Goal: Information Seeking & Learning: Learn about a topic

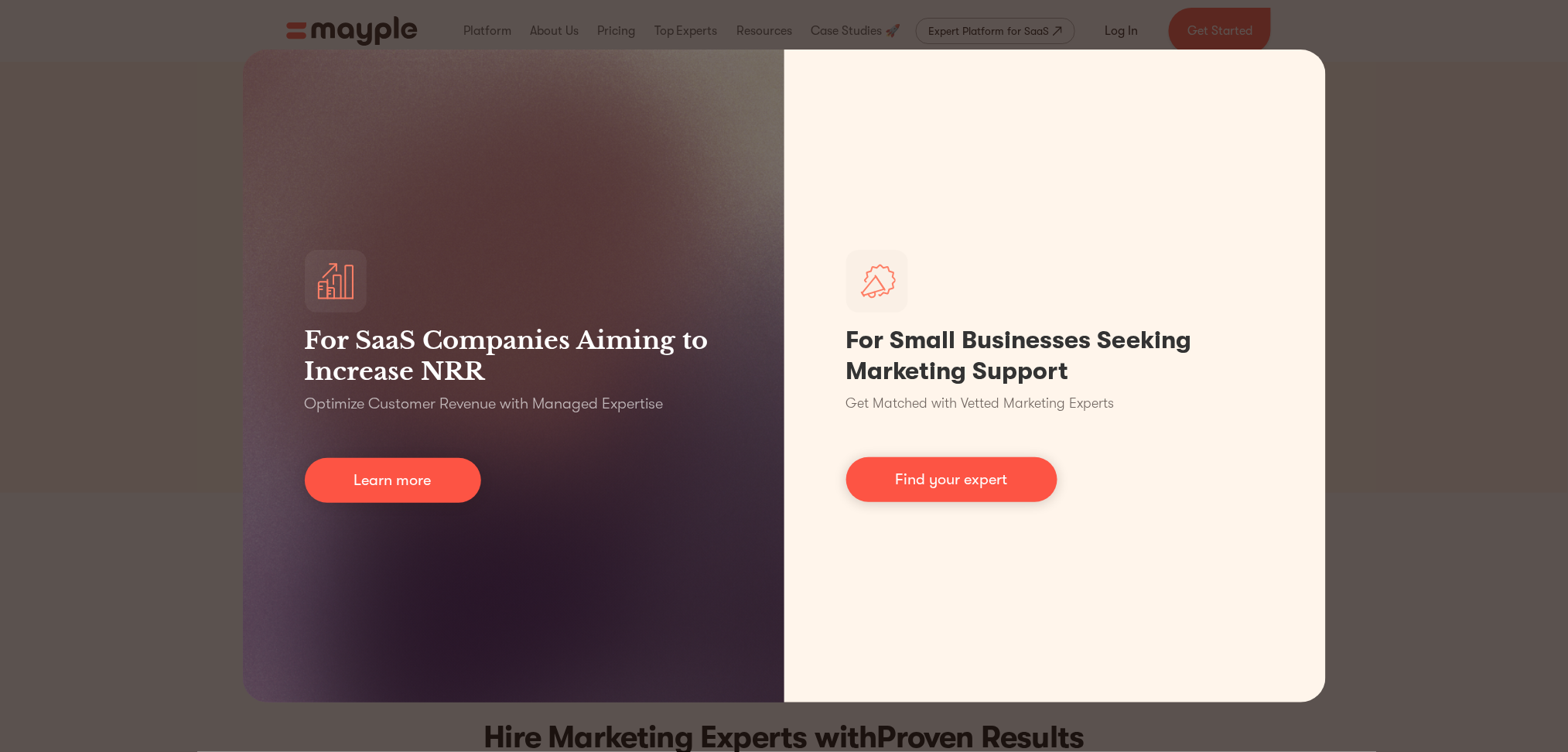
click at [164, 257] on div "For SaaS Companies Aiming to Increase NRR Optimize Customer Revenue with Manage…" at bounding box center [784, 376] width 1568 height 752
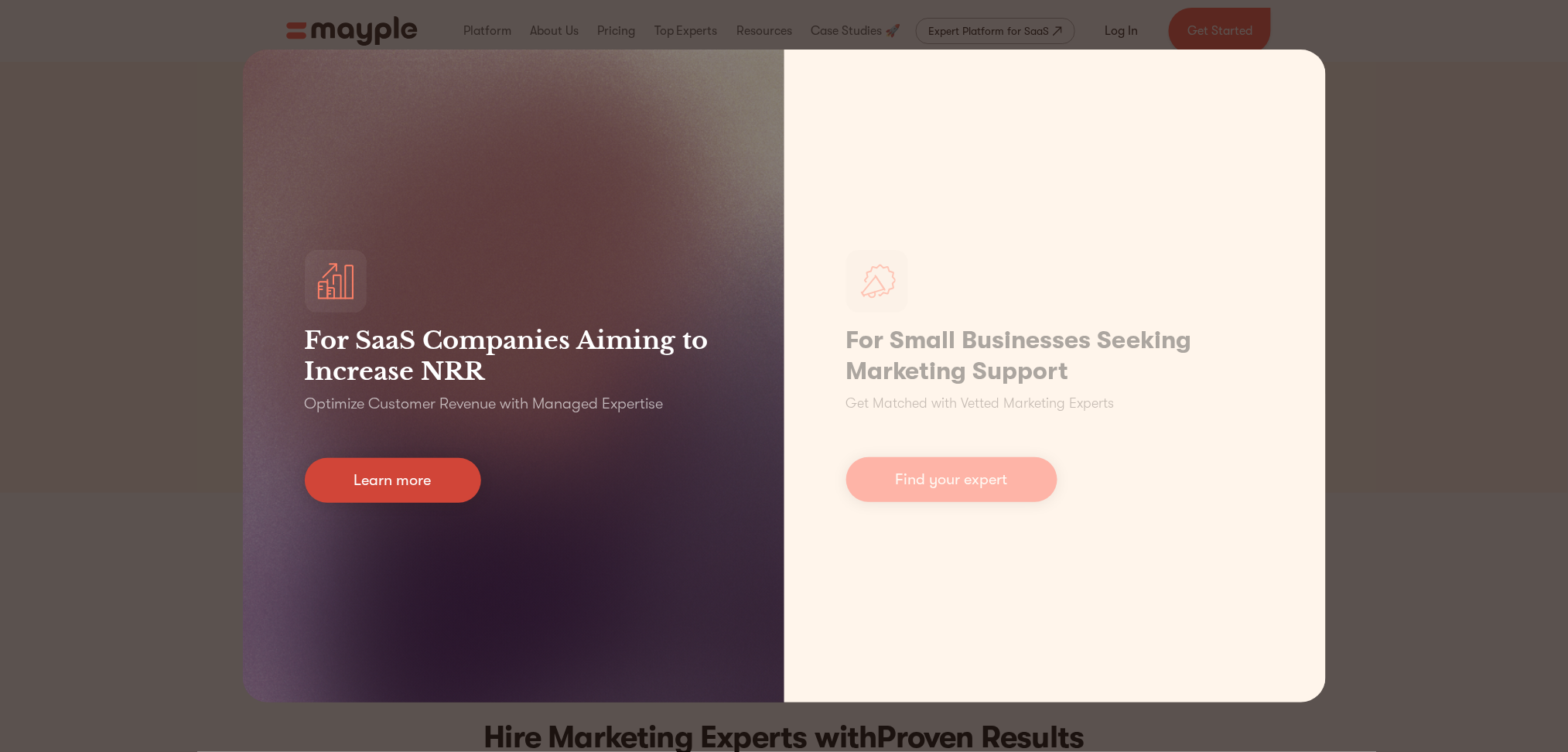
click at [370, 478] on link "Learn more" at bounding box center [393, 480] width 177 height 45
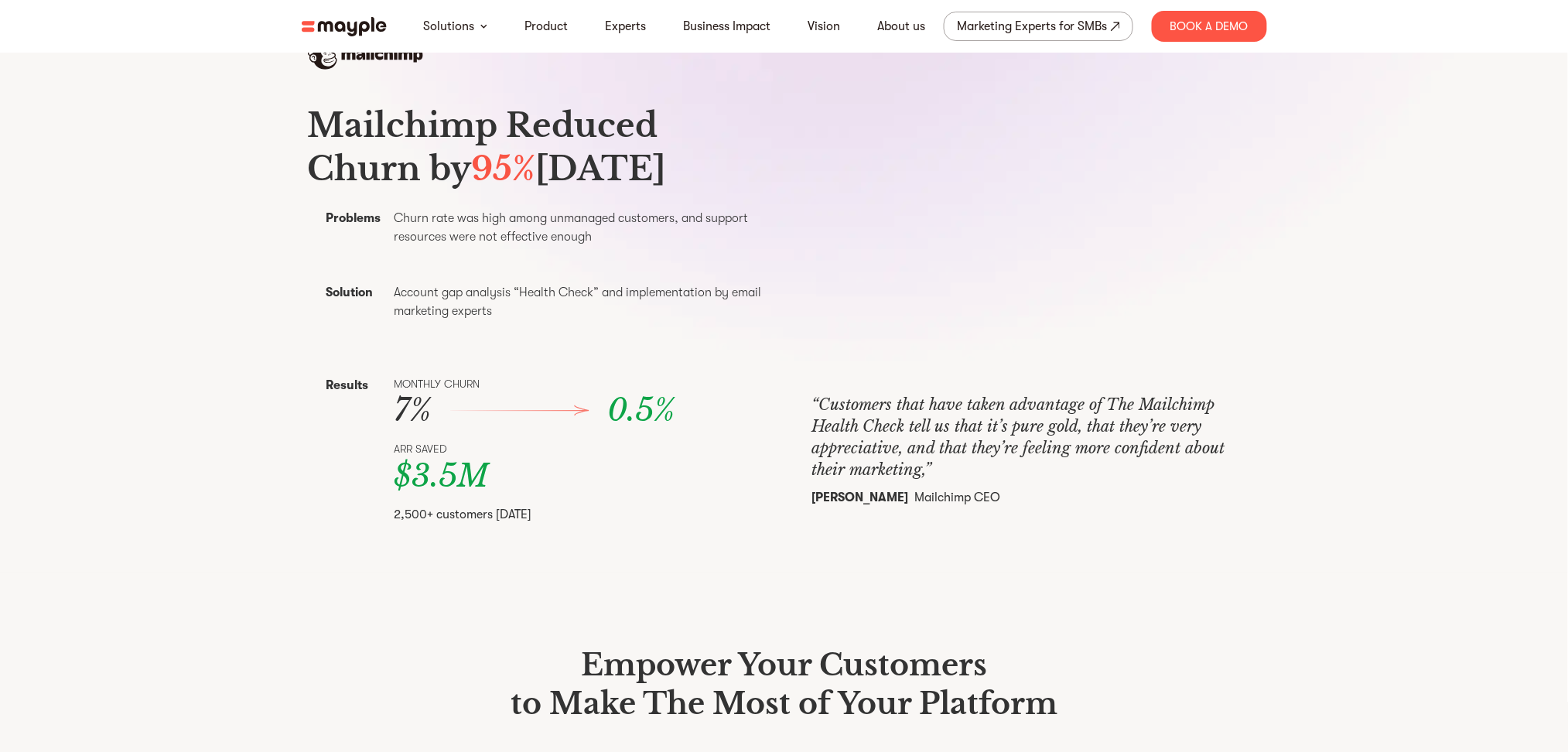
scroll to position [825, 0]
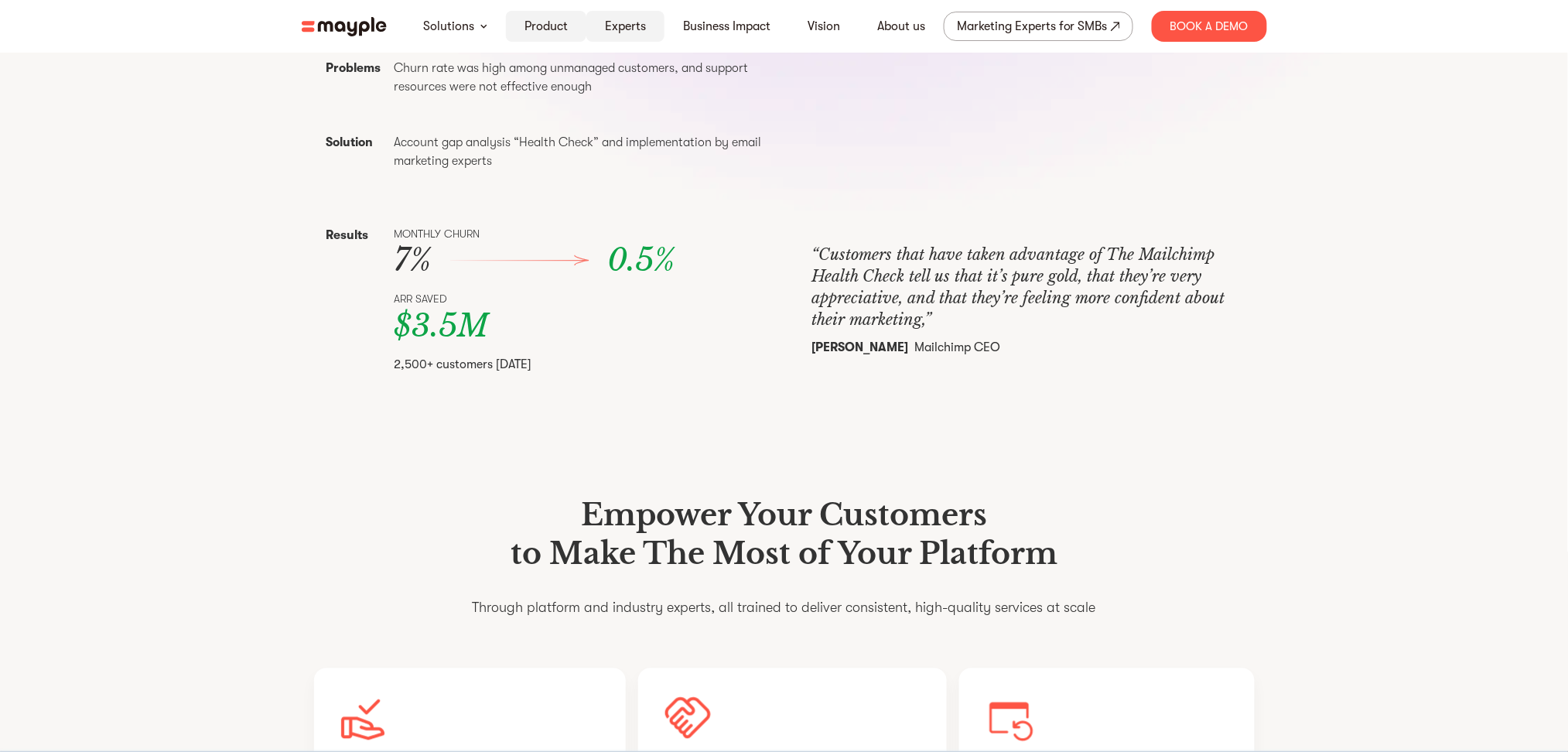
click at [582, 24] on div "Product" at bounding box center [546, 27] width 80 height 31
click at [562, 28] on link "Product" at bounding box center [546, 26] width 43 height 18
